Goal: Task Accomplishment & Management: Use online tool/utility

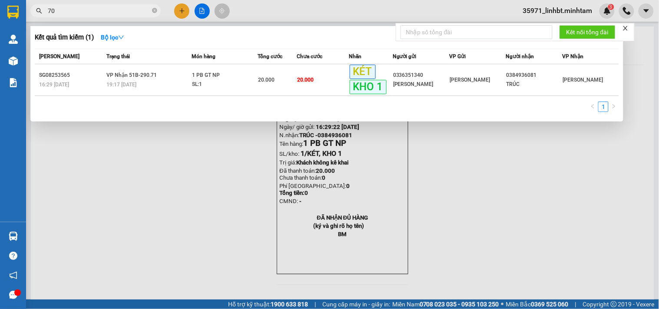
type input "70"
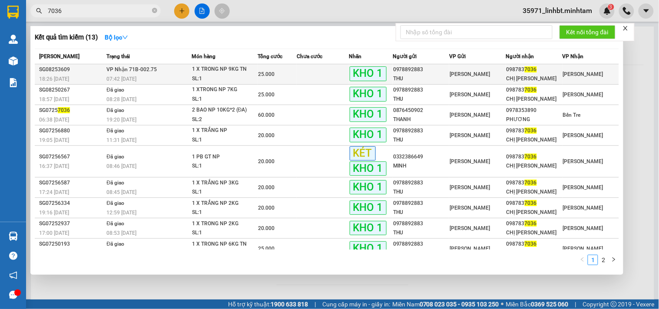
type input "7036"
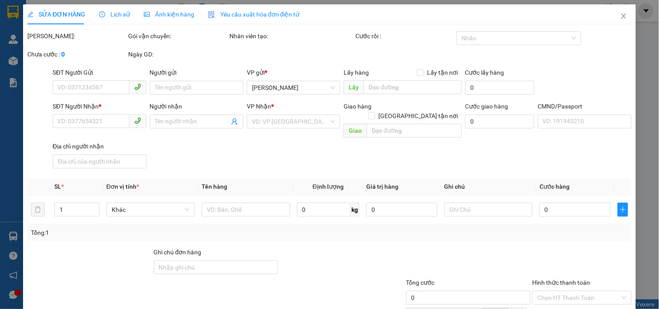
type input "0978892883"
type input "THU"
type input "0987837036"
type input "CHỊ [PERSON_NAME]"
type input "BM"
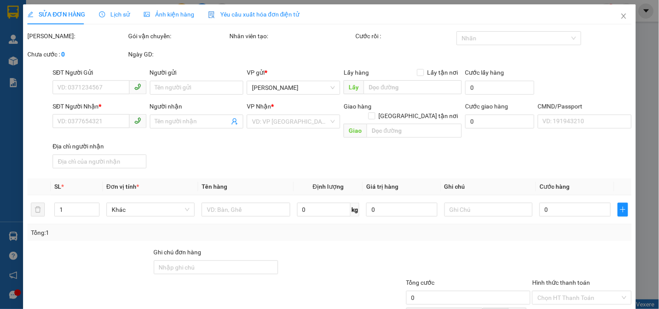
type input "25.000"
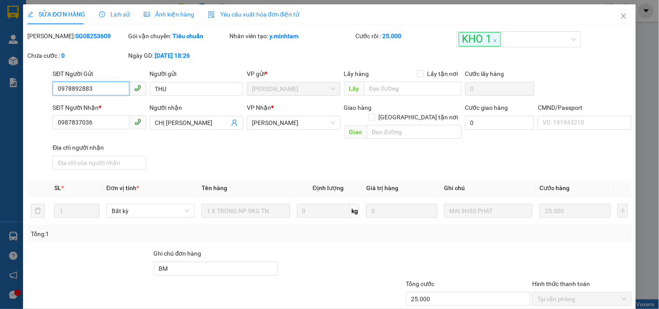
scroll to position [88, 0]
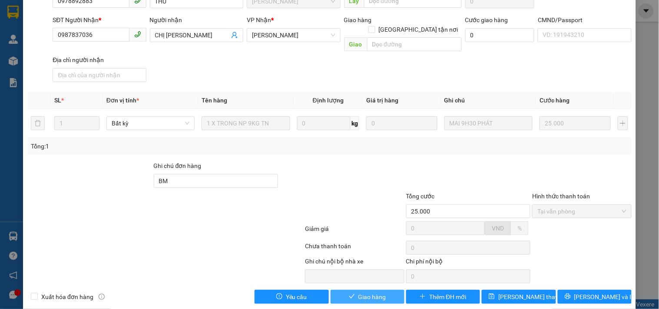
click at [363, 290] on button "Giao hàng" at bounding box center [368, 297] width 74 height 14
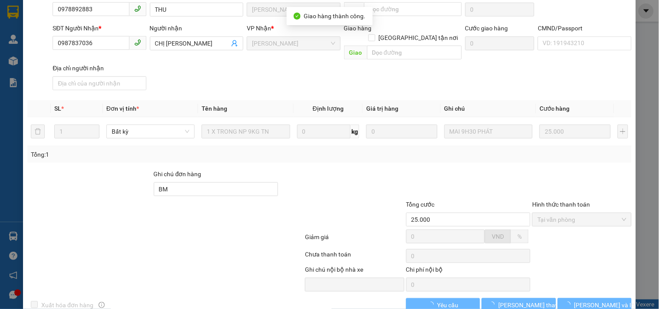
scroll to position [96, 0]
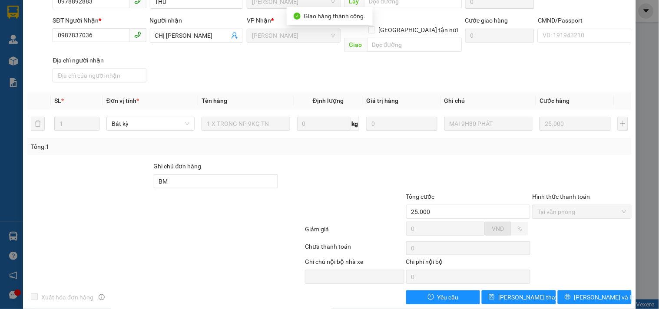
click at [610, 291] on button "[PERSON_NAME] và In" at bounding box center [595, 298] width 74 height 14
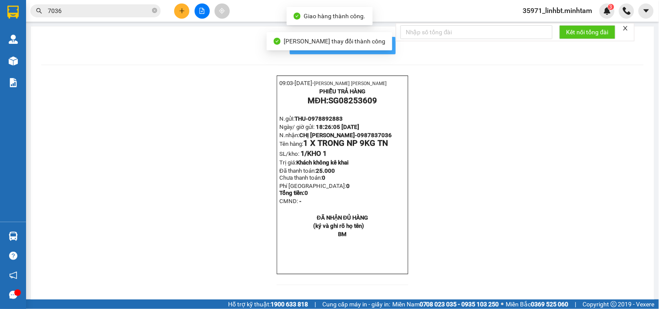
click at [384, 40] on span "In mẫu biên lai tự cấu hình" at bounding box center [348, 45] width 82 height 11
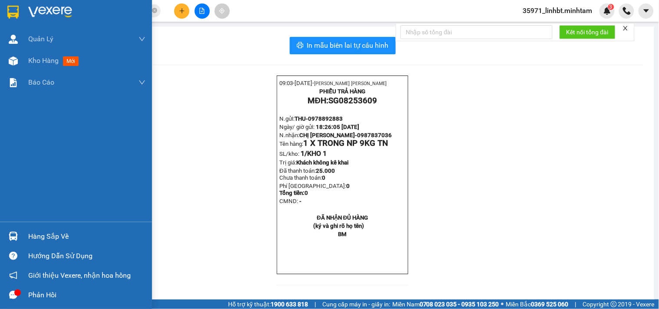
click at [0, 237] on div "Hàng sắp về" at bounding box center [76, 237] width 152 height 20
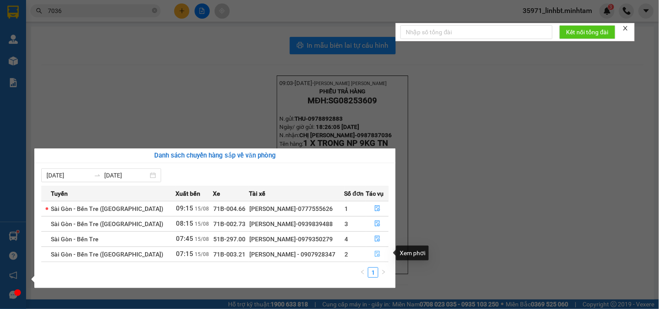
click at [375, 252] on icon "file-done" at bounding box center [377, 254] width 5 height 6
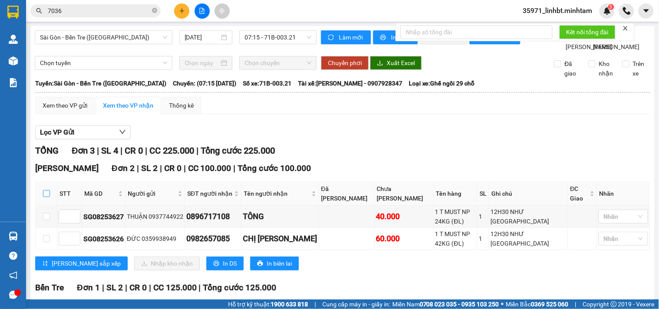
click at [46, 197] on input "checkbox" at bounding box center [46, 193] width 7 height 7
checkbox input "true"
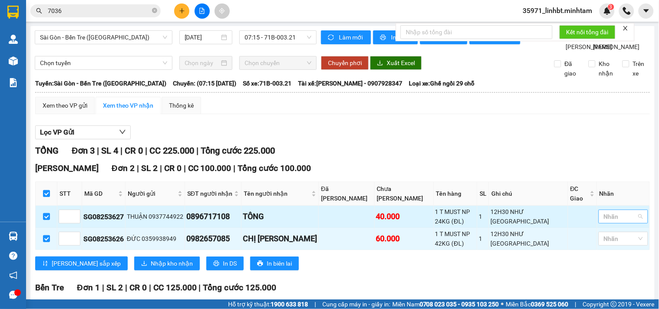
click at [601, 222] on div at bounding box center [619, 217] width 36 height 10
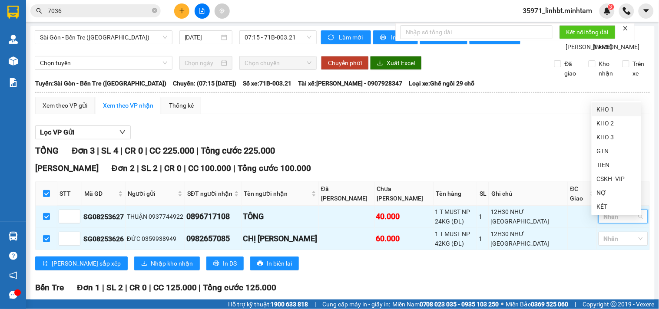
click at [613, 112] on div "KHO 1" at bounding box center [616, 110] width 39 height 10
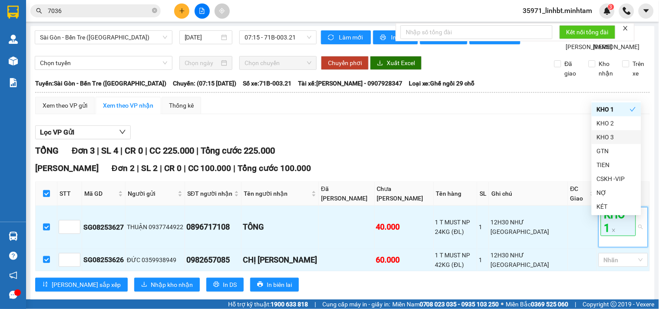
click at [528, 162] on div "Lọc VP Gửi TỔNG Đơn 3 | SL 4 | CR 0 | CC 225.000 | Tổng cước 225.000 Ngã Tư H…" at bounding box center [342, 279] width 615 height 317
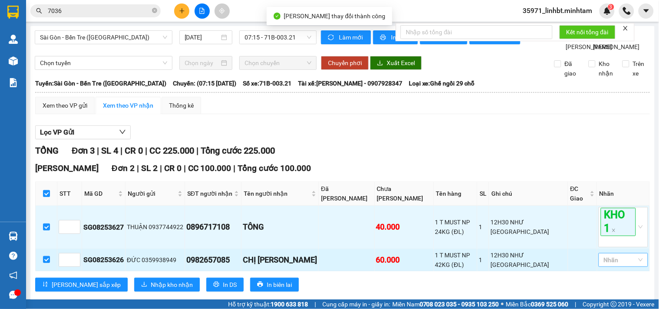
click at [611, 265] on div at bounding box center [619, 260] width 36 height 10
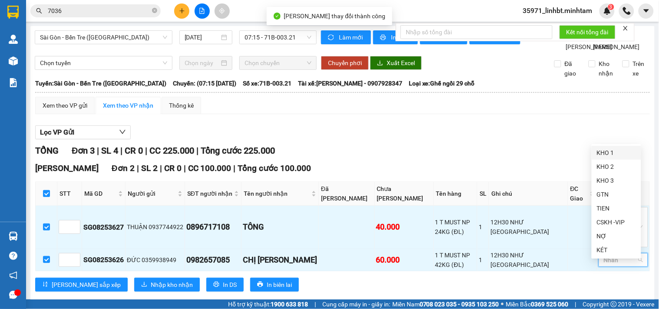
click at [607, 155] on div "KHO 1" at bounding box center [616, 153] width 39 height 10
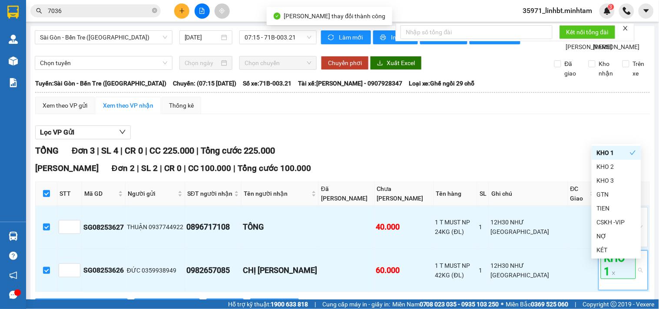
click at [536, 162] on div "Lọc VP Gửi TỔNG Đơn 3 | SL 4 | CR 0 | CC 225.000 | Tổng cước 225.000 Ngã Tư H…" at bounding box center [342, 290] width 615 height 338
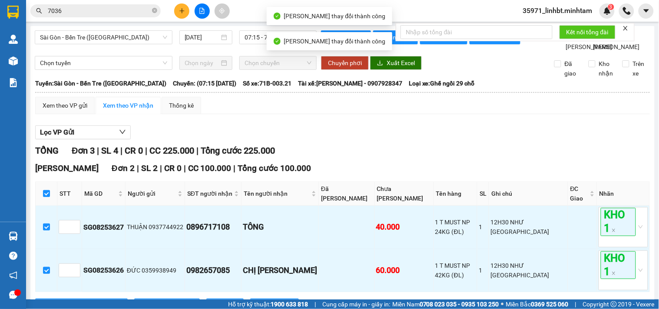
scroll to position [80, 0]
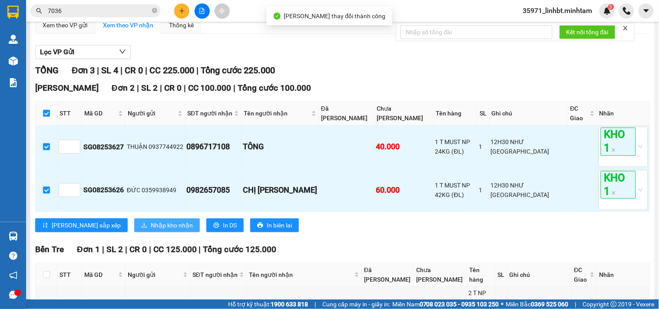
click at [151, 230] on span "Nhập kho nhận" at bounding box center [172, 226] width 42 height 10
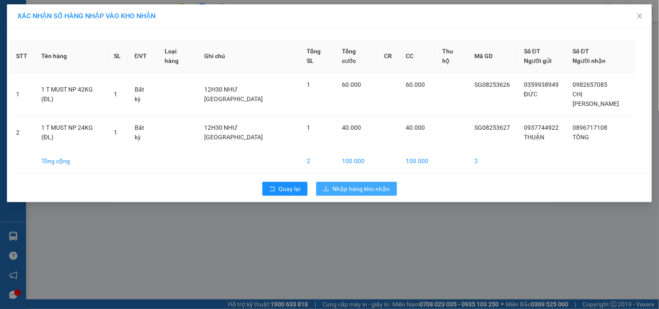
click at [355, 184] on span "Nhập hàng kho nhận" at bounding box center [361, 189] width 57 height 10
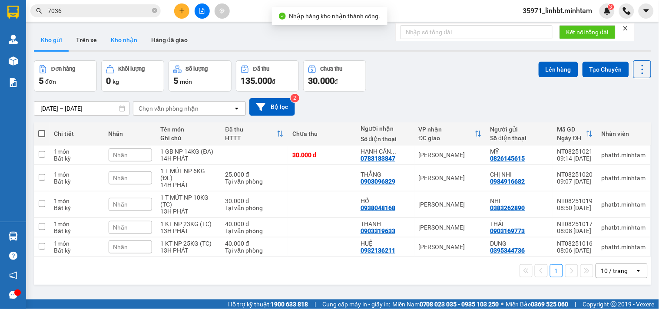
click at [112, 38] on button "Kho nhận" at bounding box center [124, 40] width 40 height 21
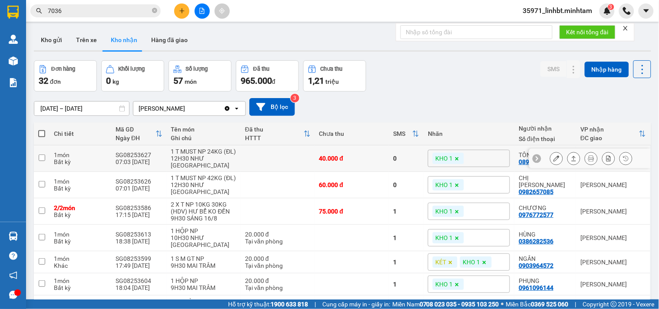
click at [553, 156] on icon at bounding box center [556, 159] width 6 height 6
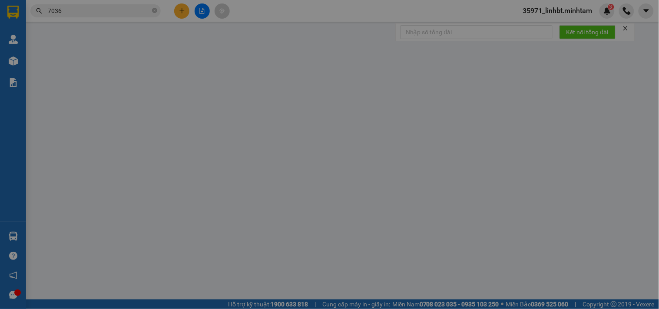
type input "0937744922"
type input "THUẬN"
type input "0896717108"
type input "TÔNG"
type input "40.000"
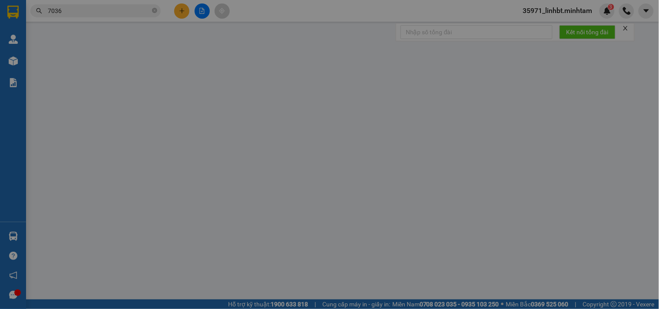
type input "40.000"
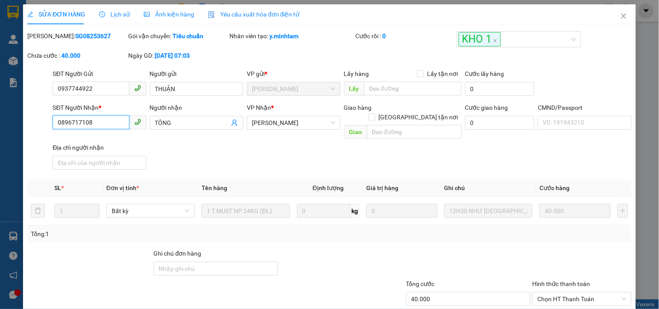
click at [70, 119] on input "0896717108" at bounding box center [91, 123] width 76 height 14
click at [189, 262] on input "Ghi chú đơn hàng" at bounding box center [216, 269] width 125 height 14
type input "ĐG"
click at [381, 262] on div at bounding box center [342, 264] width 126 height 30
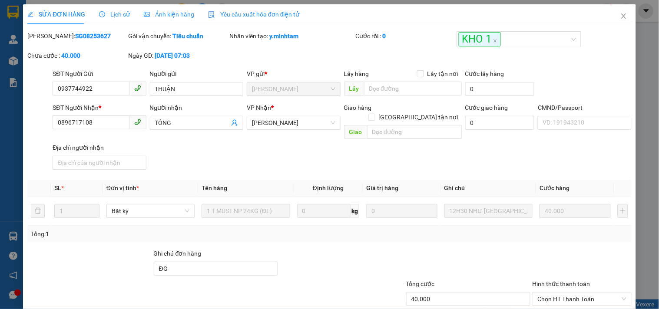
scroll to position [88, 0]
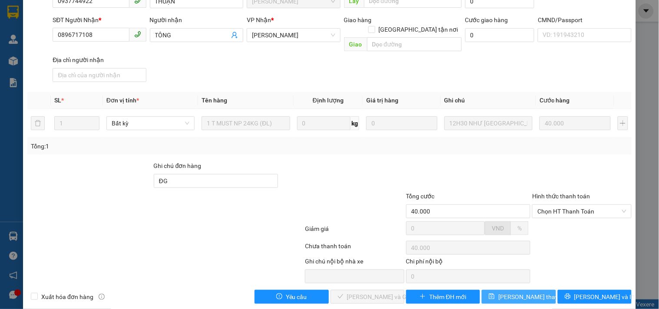
click at [544, 290] on button "[PERSON_NAME] thay đổi" at bounding box center [519, 297] width 74 height 14
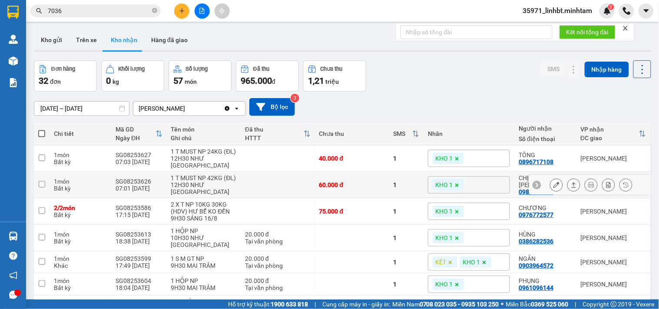
click at [550, 178] on button at bounding box center [556, 185] width 12 height 15
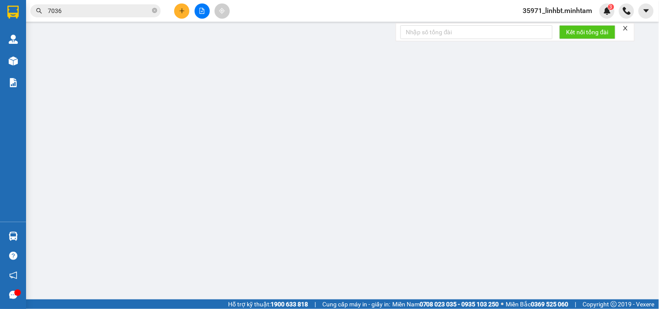
type input "0359938949"
type input "ĐỨC"
type input "0982657085"
type input "CHỊ [PERSON_NAME]"
type input "60.000"
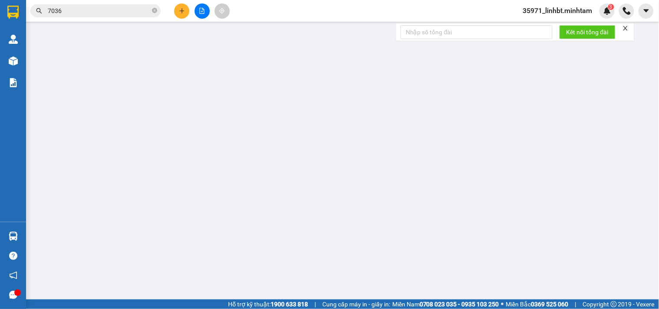
type input "60.000"
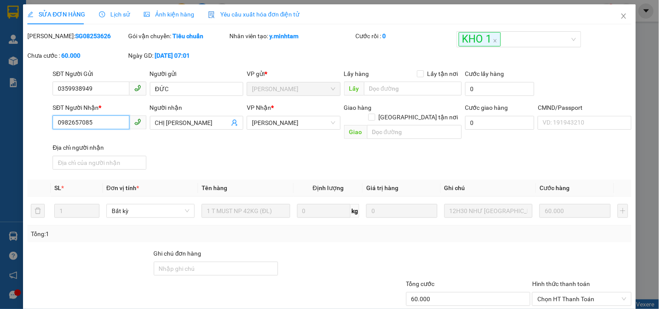
click at [75, 126] on input "0982657085" at bounding box center [91, 123] width 76 height 14
click at [209, 262] on input "Ghi chú đơn hàng" at bounding box center [216, 269] width 125 height 14
type input "ĐG"
click at [285, 212] on td "1 T MUST NP 42KG (ĐL)" at bounding box center [245, 211] width 95 height 29
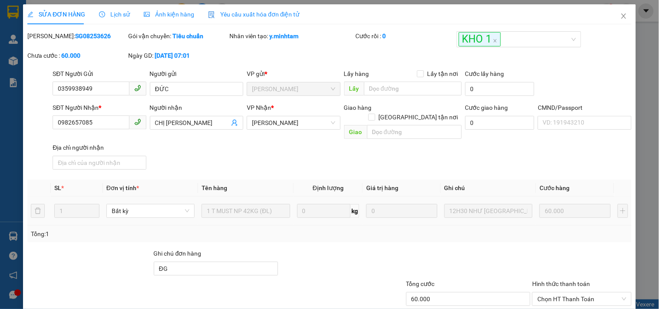
scroll to position [88, 0]
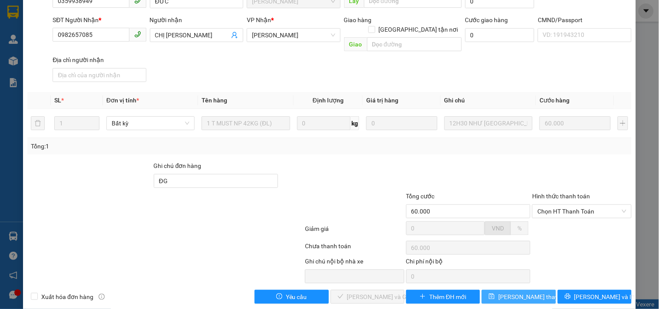
click at [530, 292] on span "[PERSON_NAME] thay đổi" at bounding box center [533, 297] width 70 height 10
